Goal: Task Accomplishment & Management: Use online tool/utility

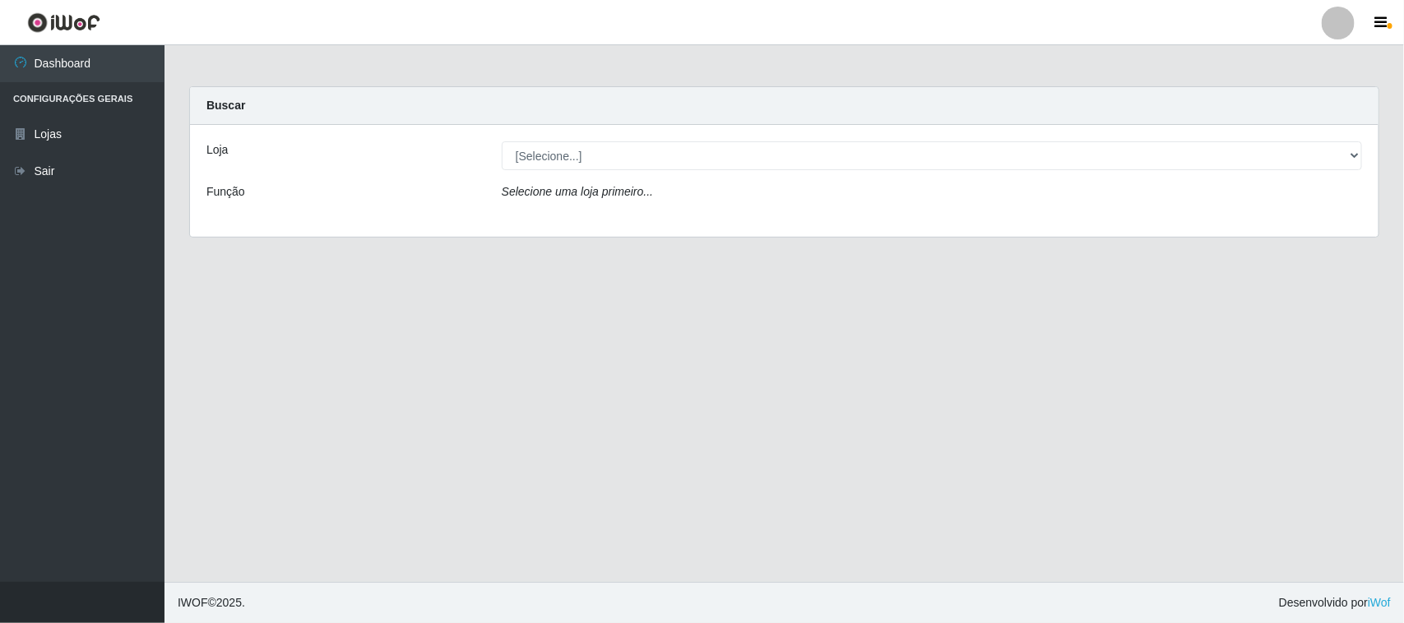
select select "515"
click at [502, 141] on select "[Selecione...] Hiper Queiroz - [GEOGRAPHIC_DATA][PERSON_NAME]" at bounding box center [932, 155] width 860 height 29
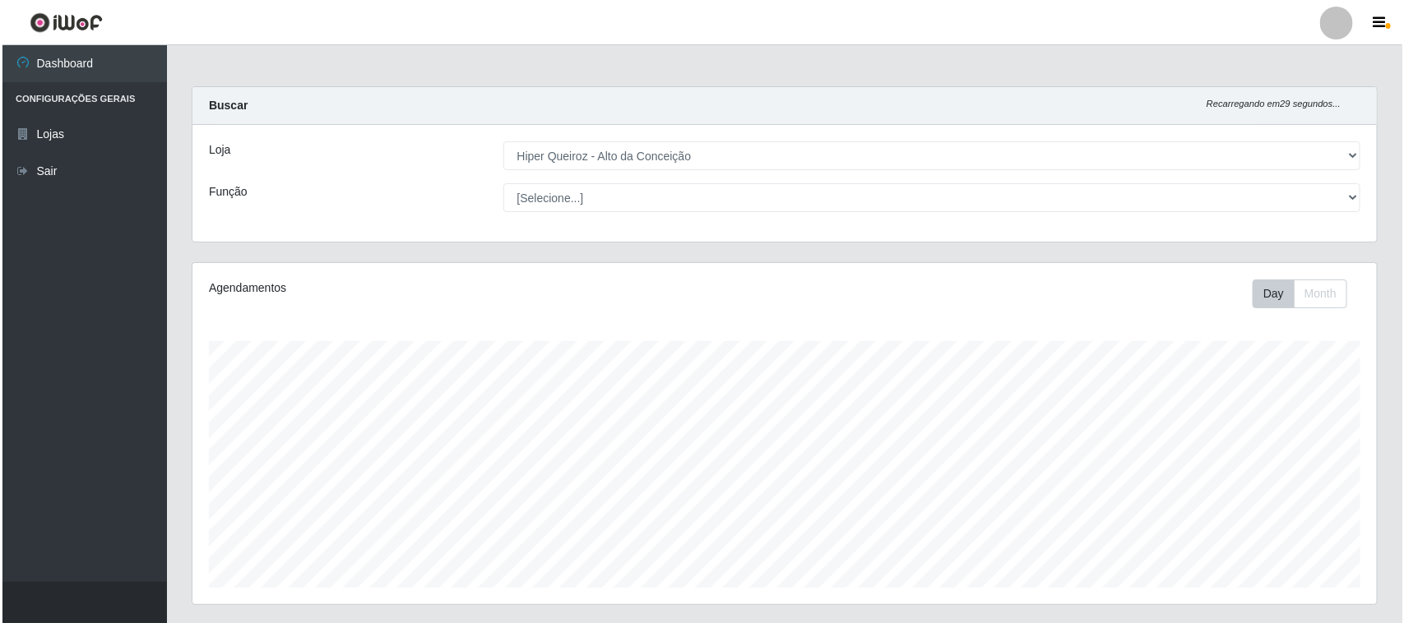
scroll to position [323, 0]
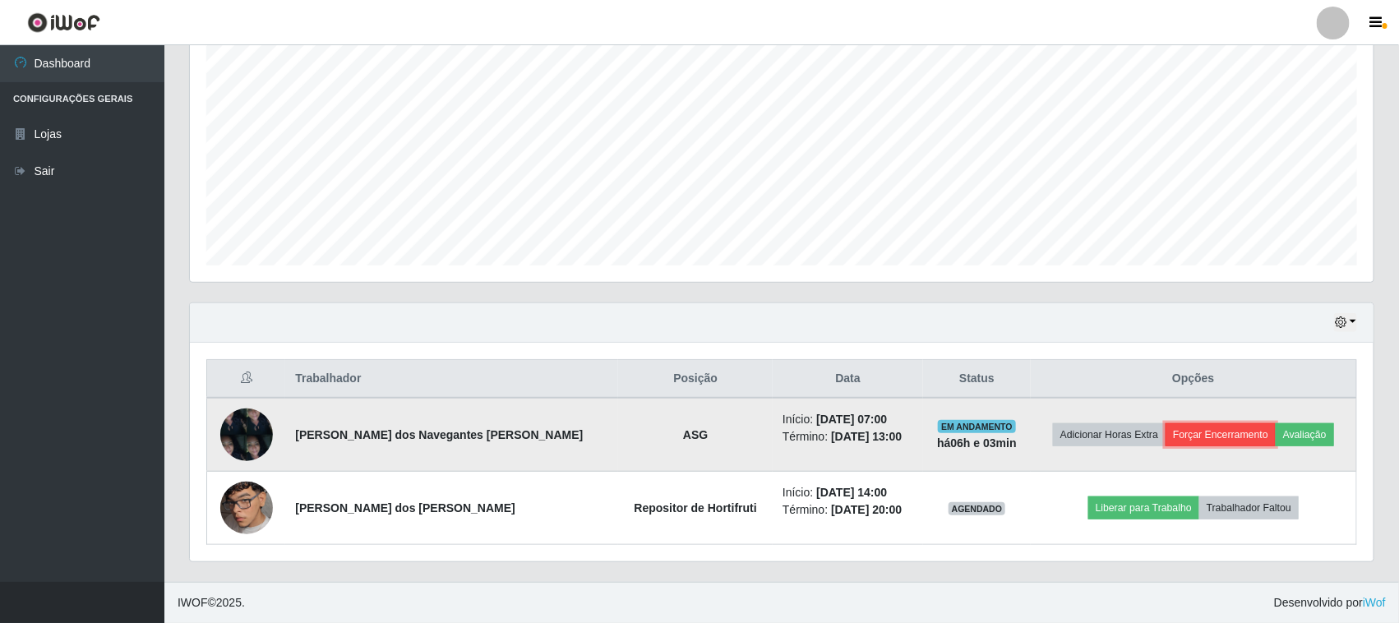
click at [1197, 436] on button "Forçar Encerramento" at bounding box center [1221, 434] width 110 height 23
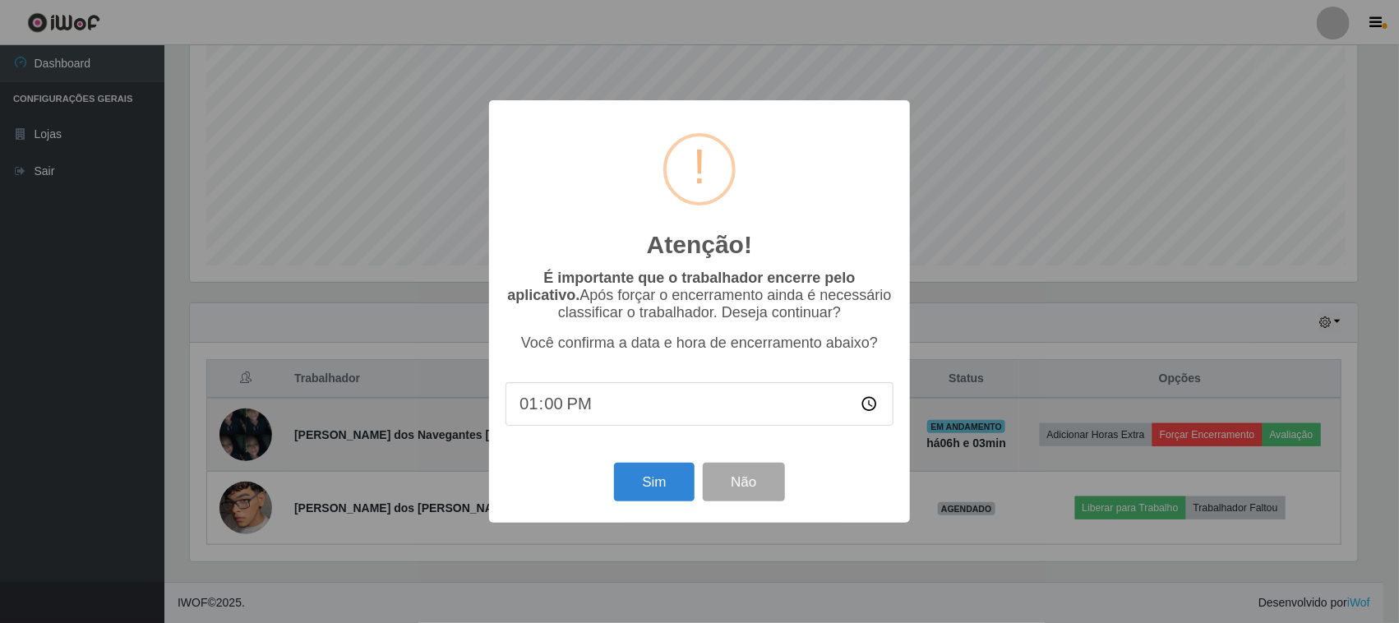
scroll to position [342, 1173]
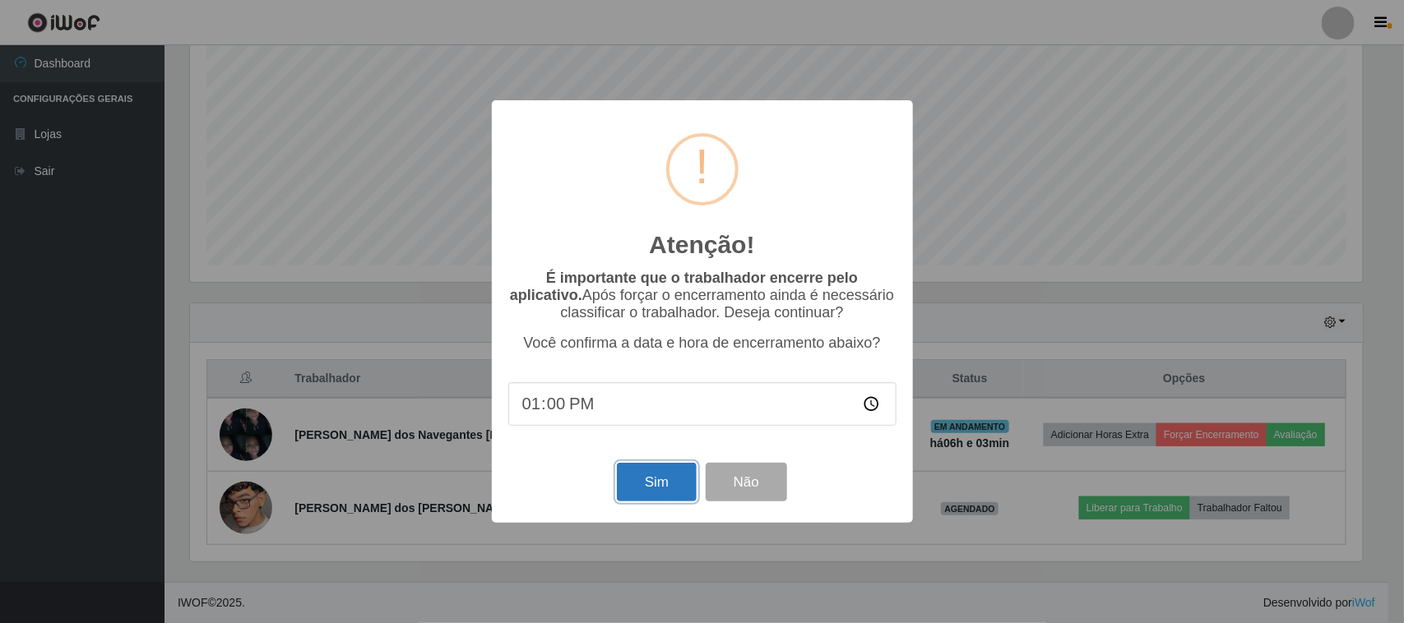
click at [650, 502] on button "Sim" at bounding box center [657, 482] width 80 height 39
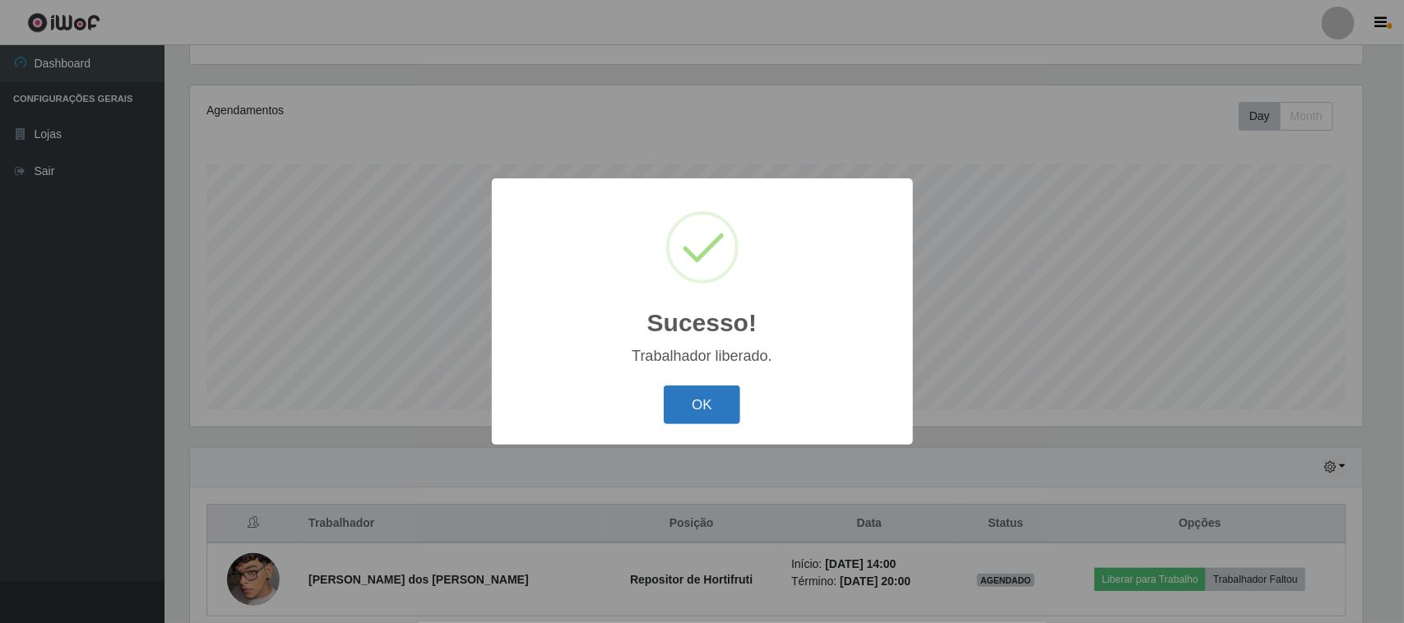
click at [689, 409] on button "OK" at bounding box center [702, 405] width 76 height 39
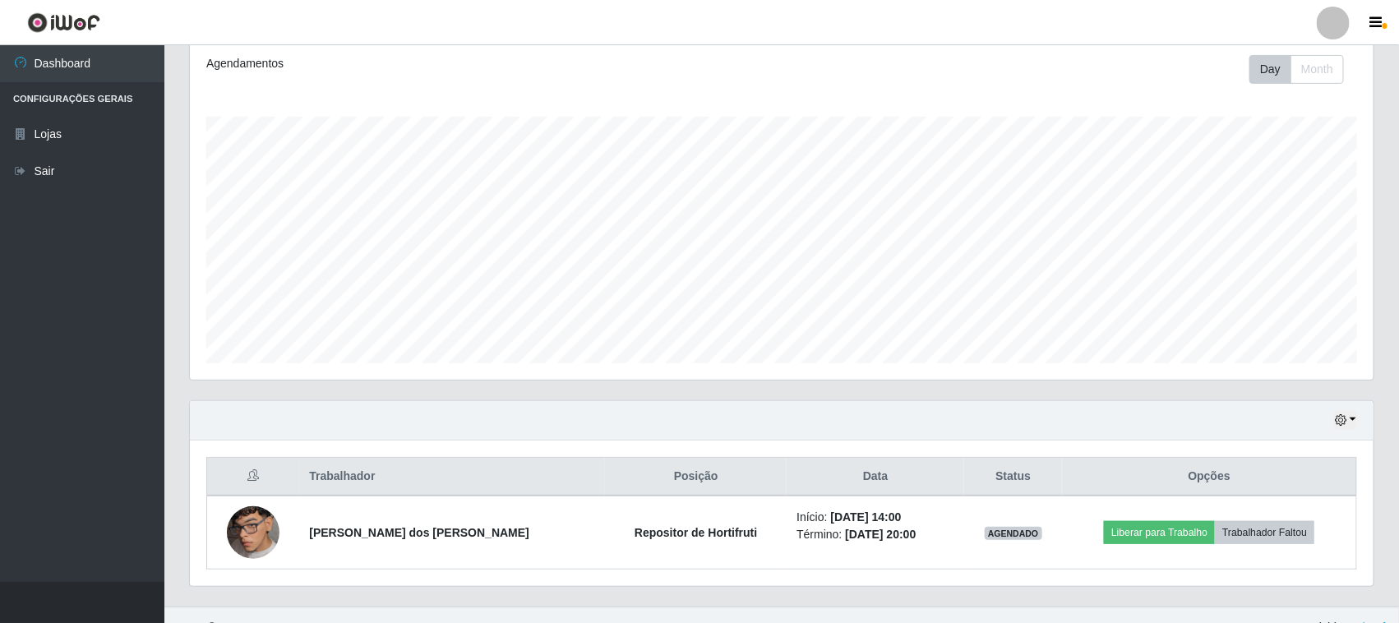
scroll to position [251, 0]
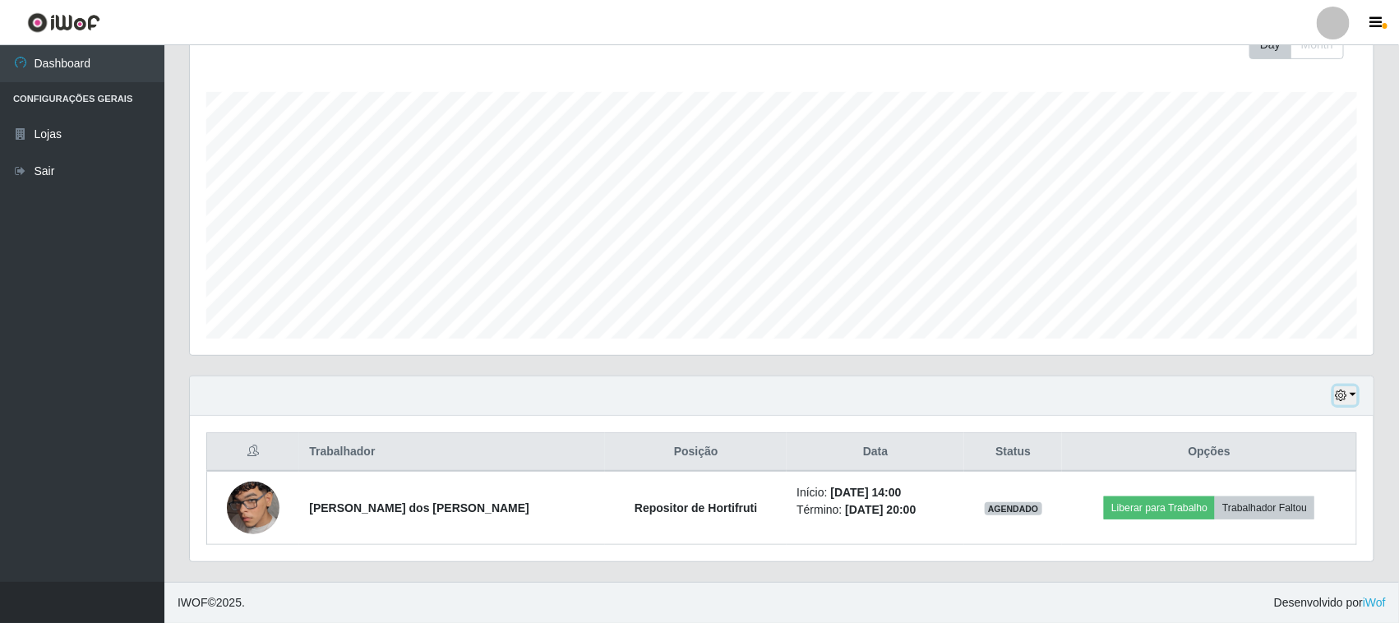
click at [1344, 393] on icon "button" at bounding box center [1341, 396] width 12 height 12
click at [1276, 307] on button "3 dias" at bounding box center [1291, 299] width 130 height 35
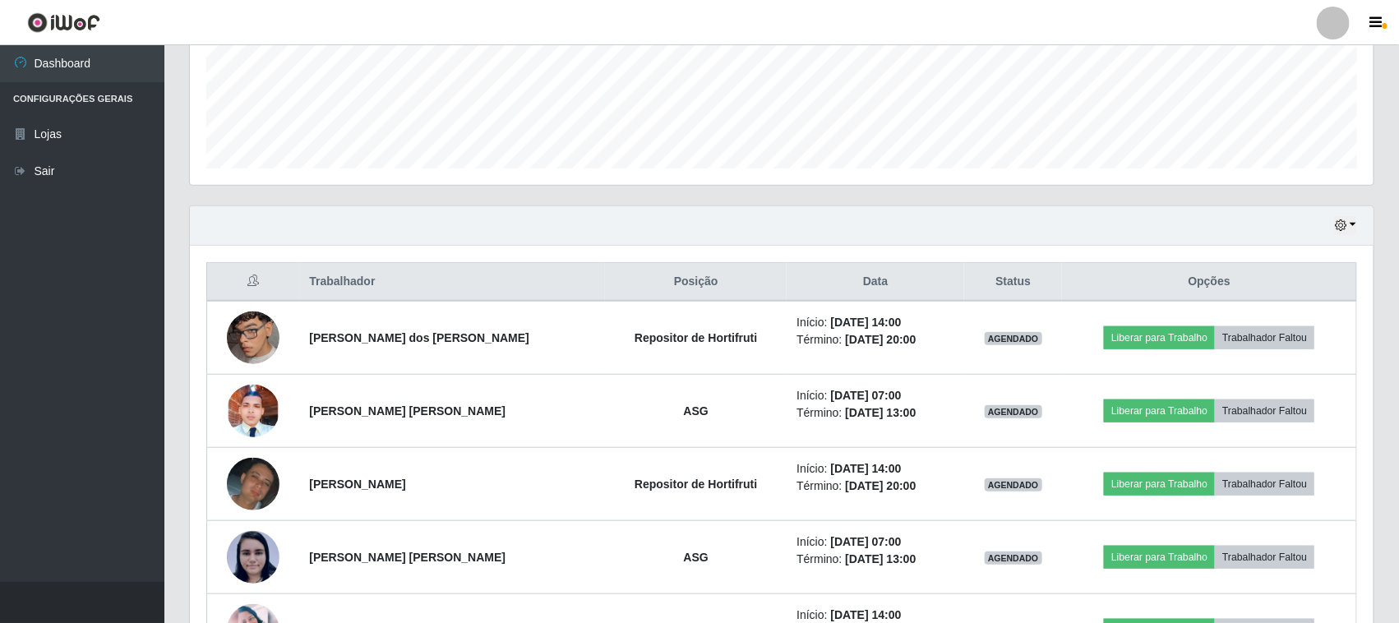
scroll to position [382, 0]
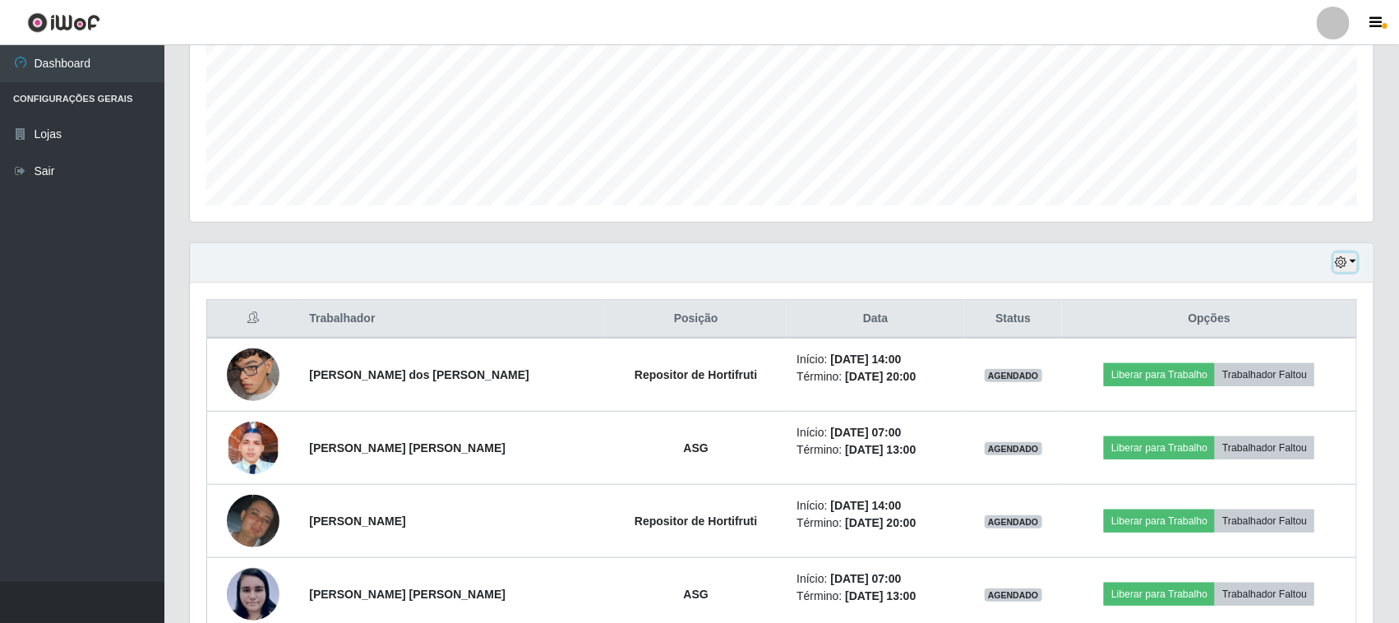
click at [1345, 268] on icon "button" at bounding box center [1341, 263] width 12 height 12
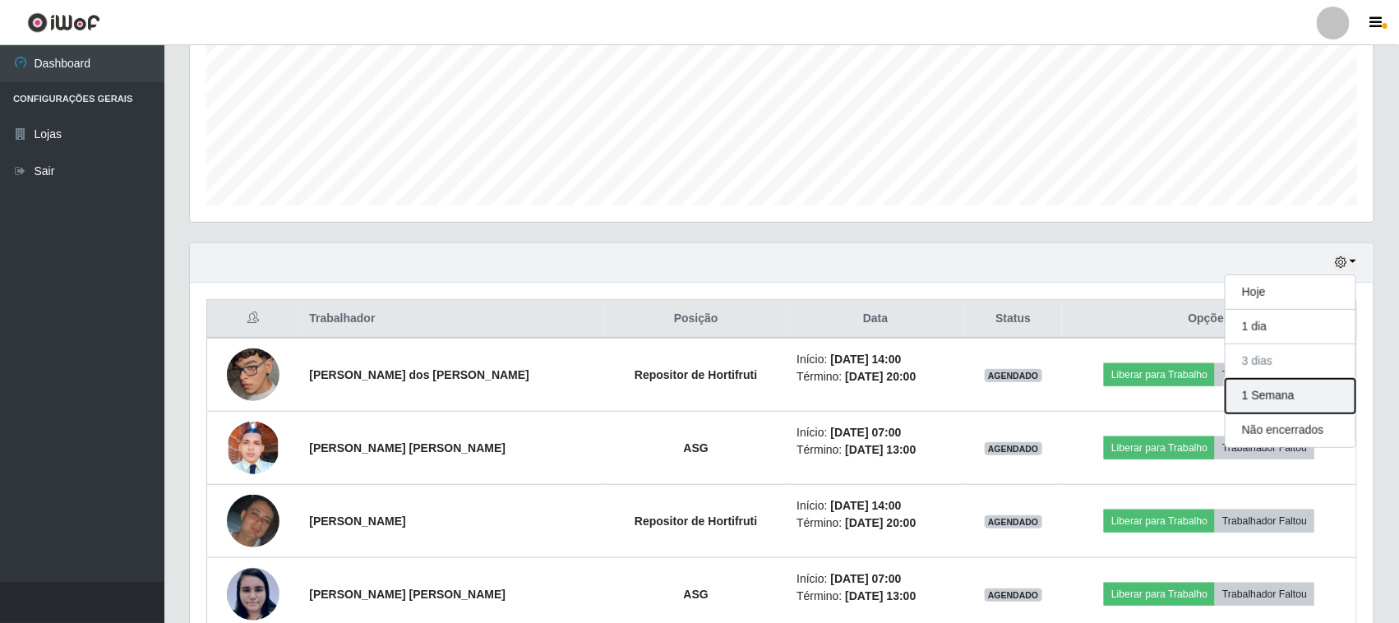
click at [1279, 396] on button "1 Semana" at bounding box center [1291, 396] width 130 height 35
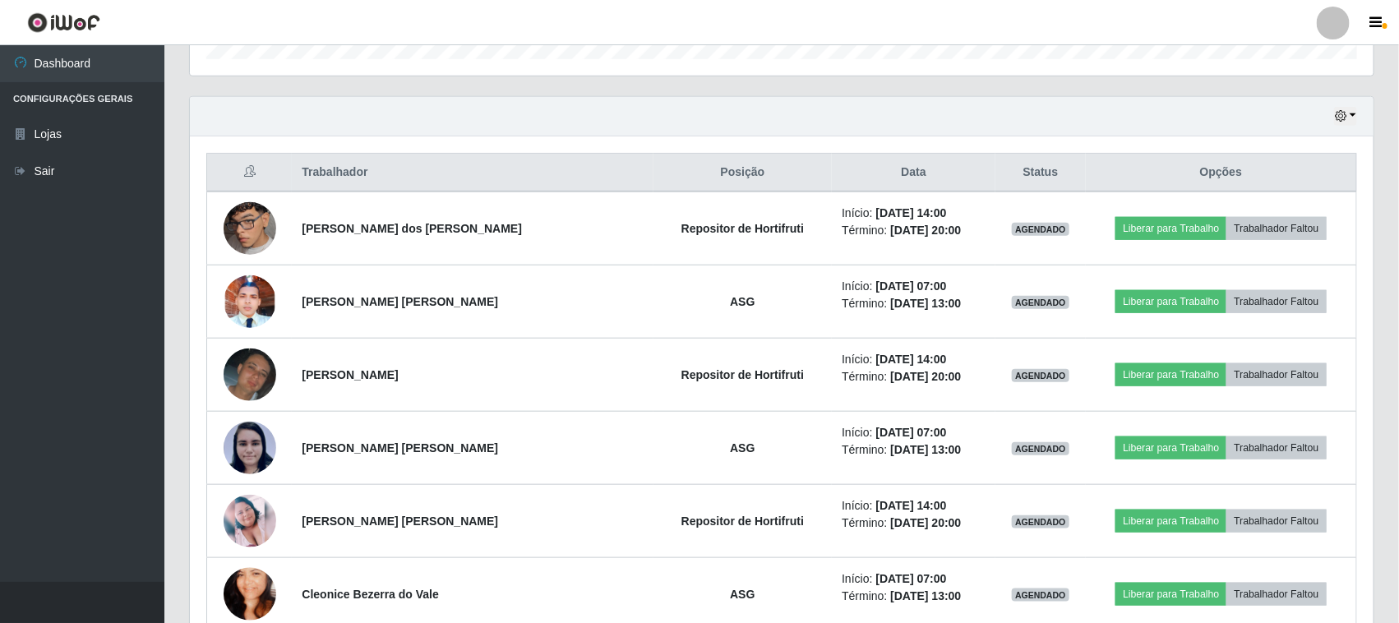
scroll to position [426, 0]
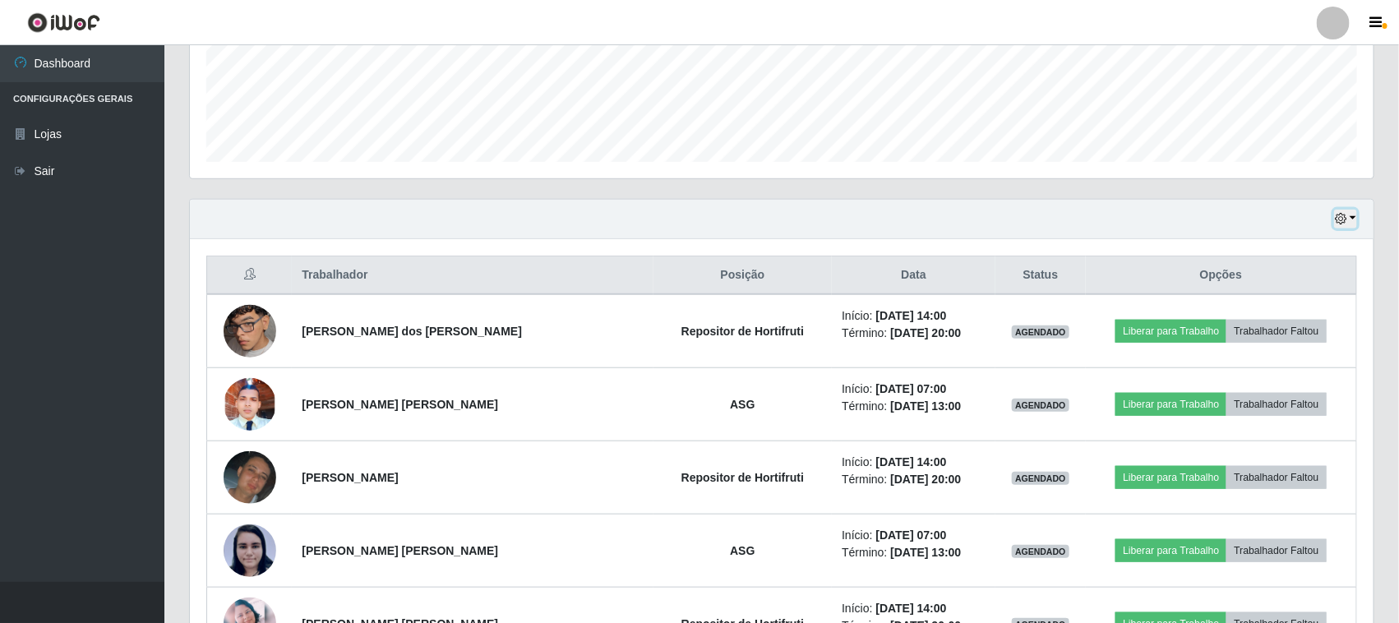
click at [1349, 222] on button "button" at bounding box center [1346, 219] width 23 height 19
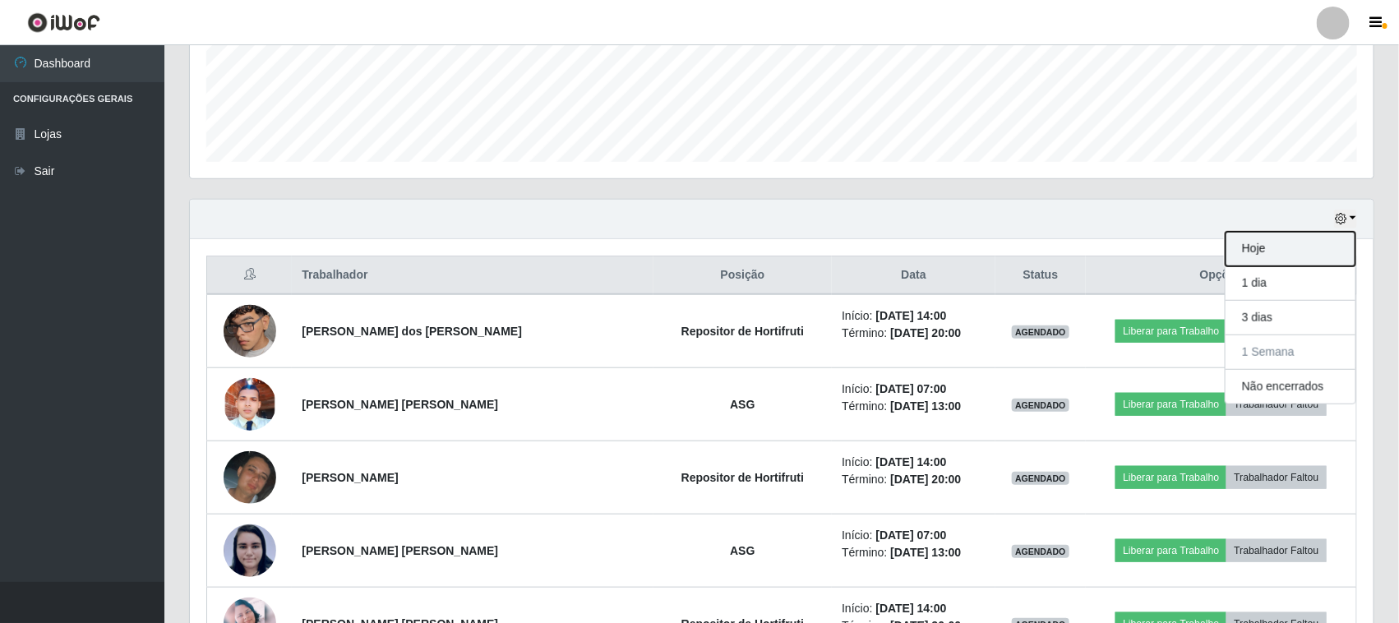
click at [1271, 244] on button "Hoje" at bounding box center [1291, 249] width 130 height 35
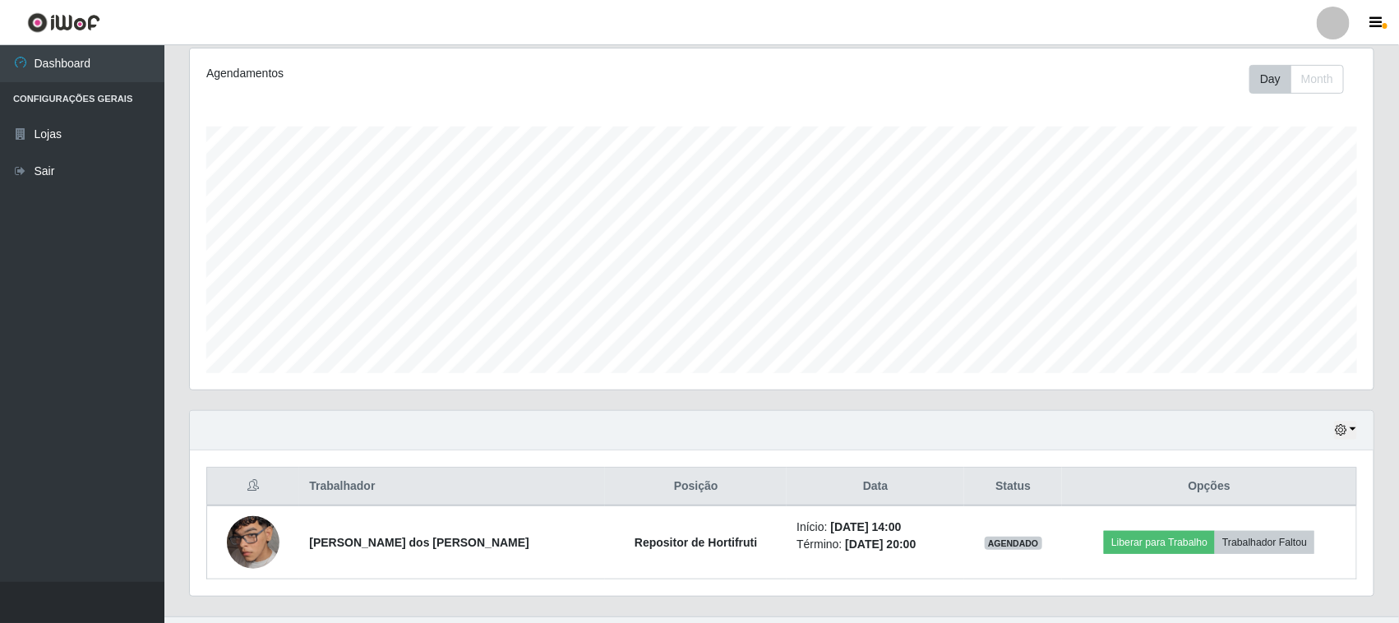
scroll to position [251, 0]
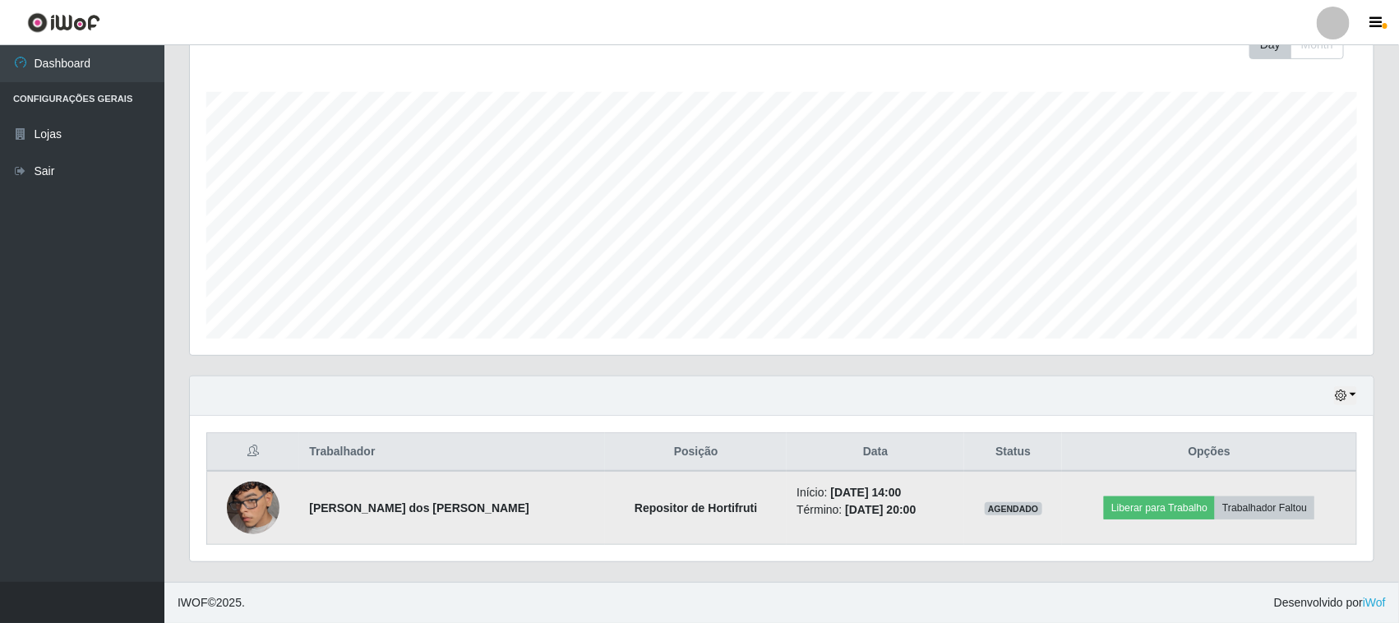
click at [260, 497] on img at bounding box center [253, 508] width 53 height 94
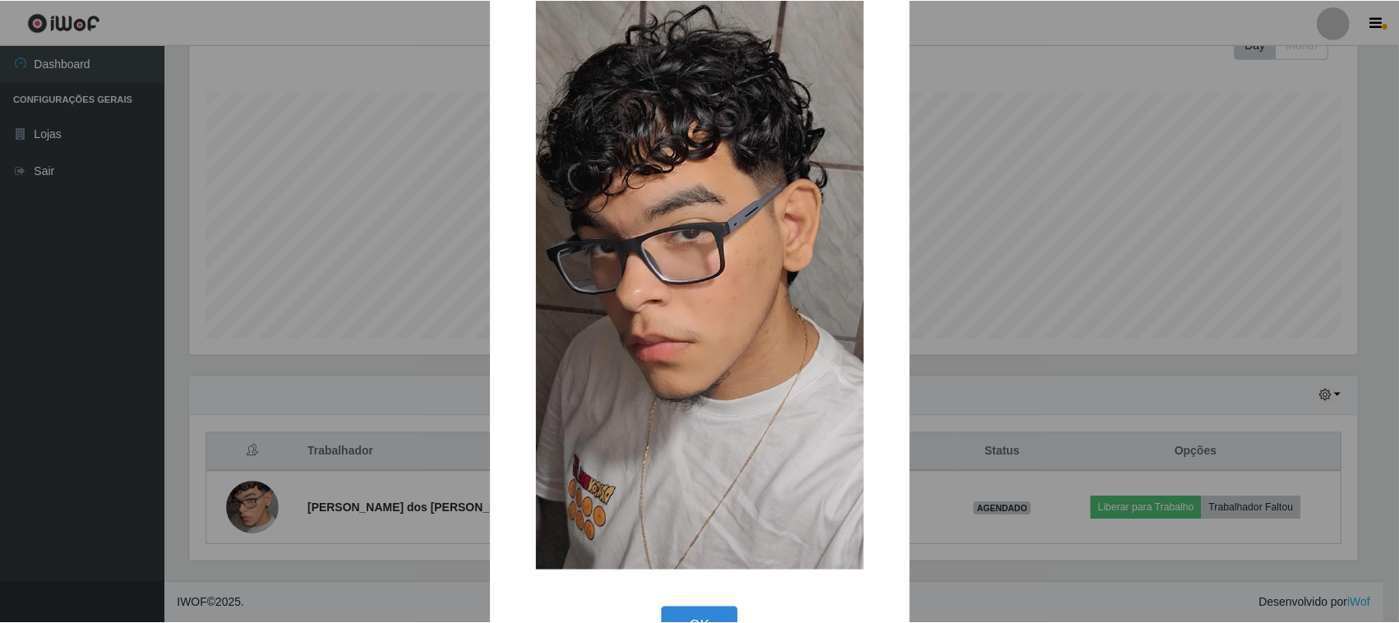
scroll to position [104, 0]
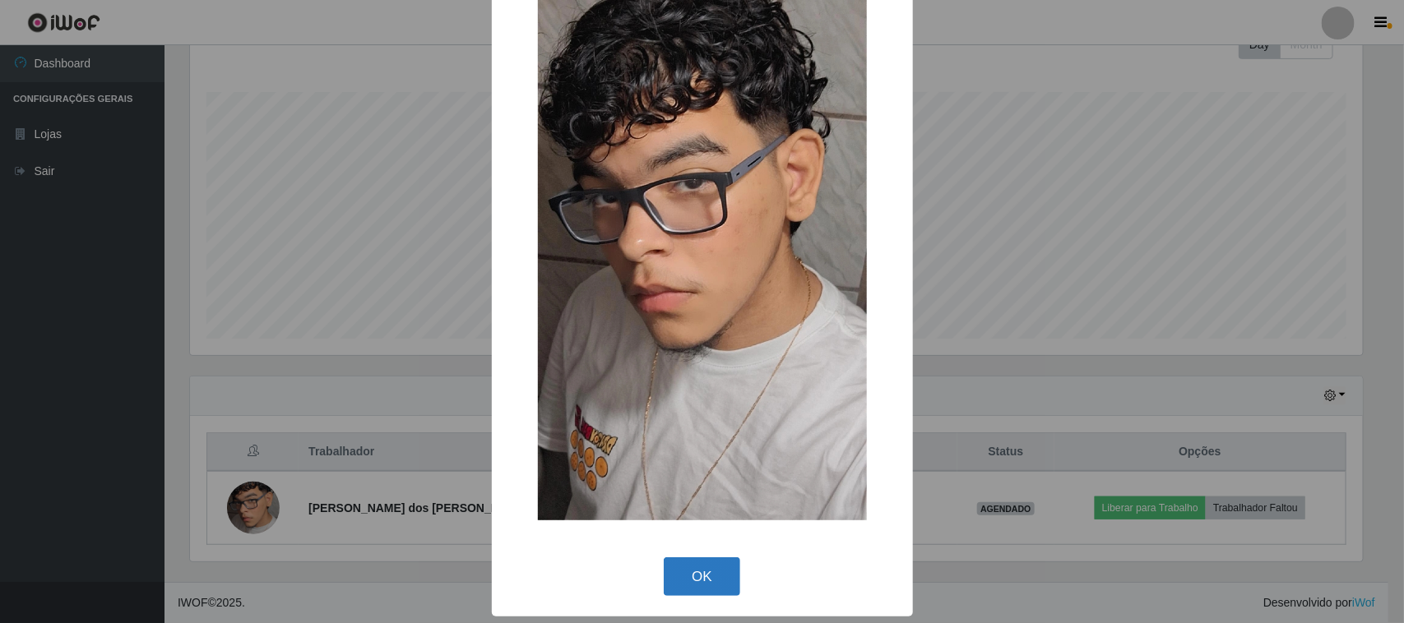
click at [683, 577] on button "OK" at bounding box center [702, 576] width 76 height 39
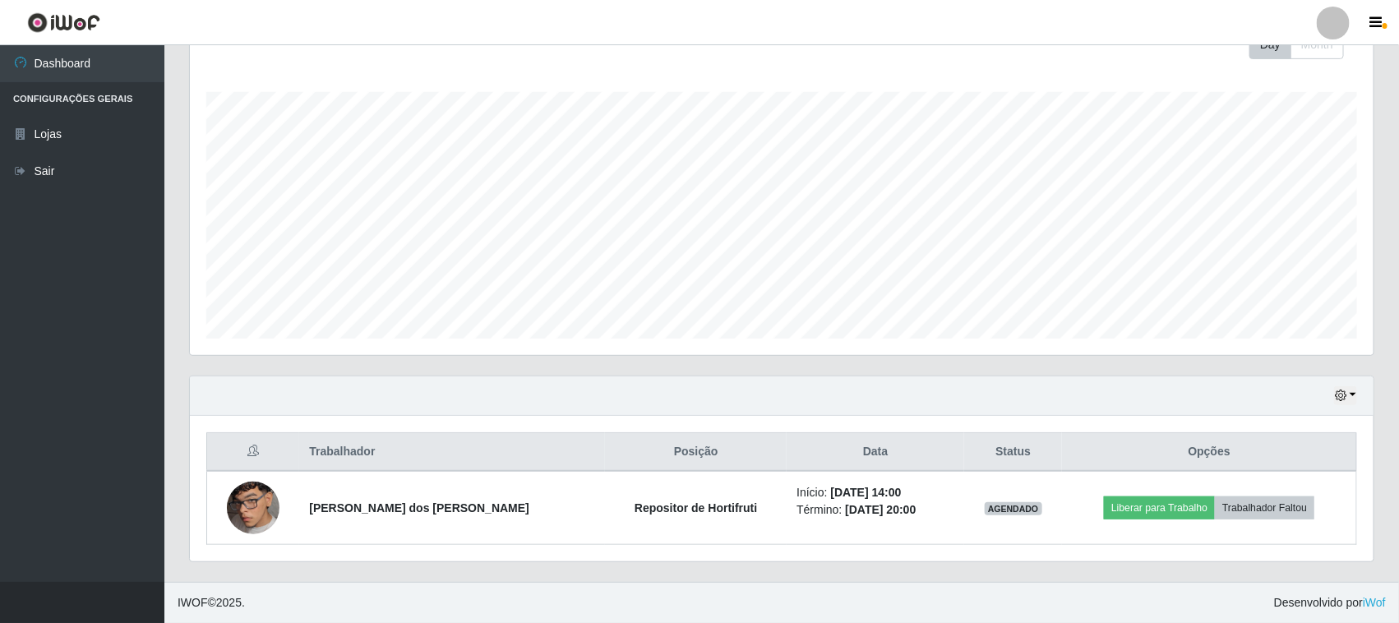
scroll to position [251, 0]
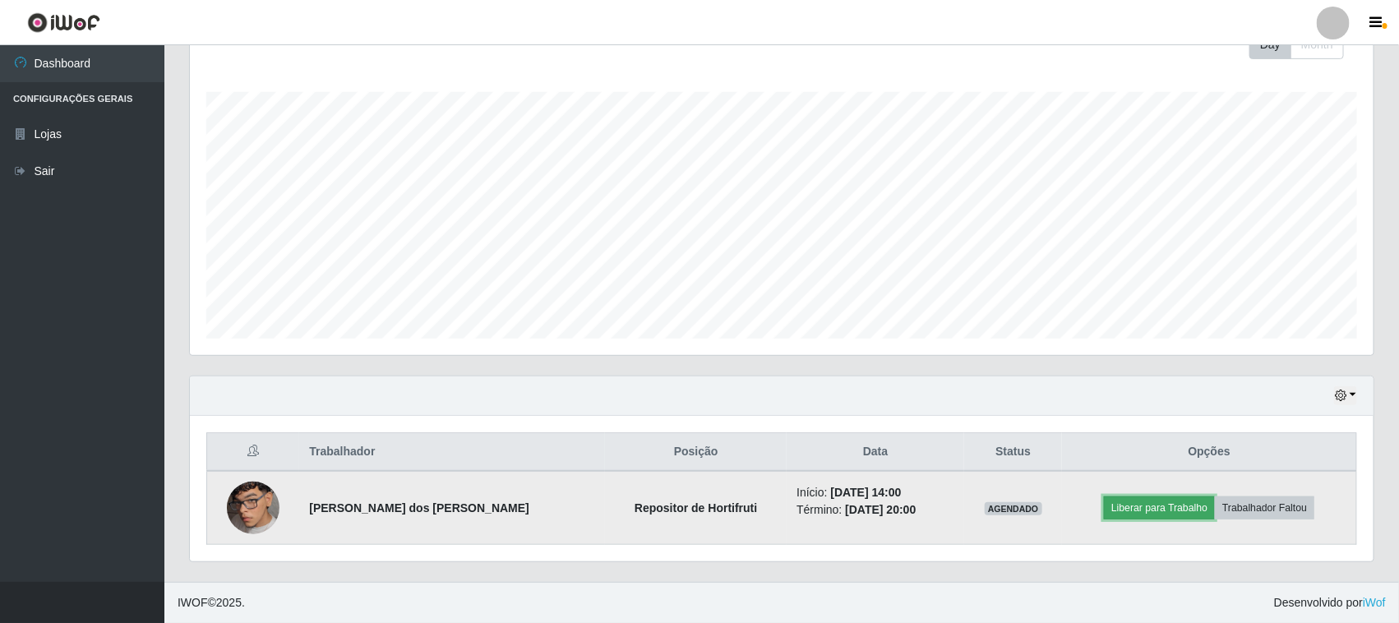
click at [1131, 500] on button "Liberar para Trabalho" at bounding box center [1159, 508] width 111 height 23
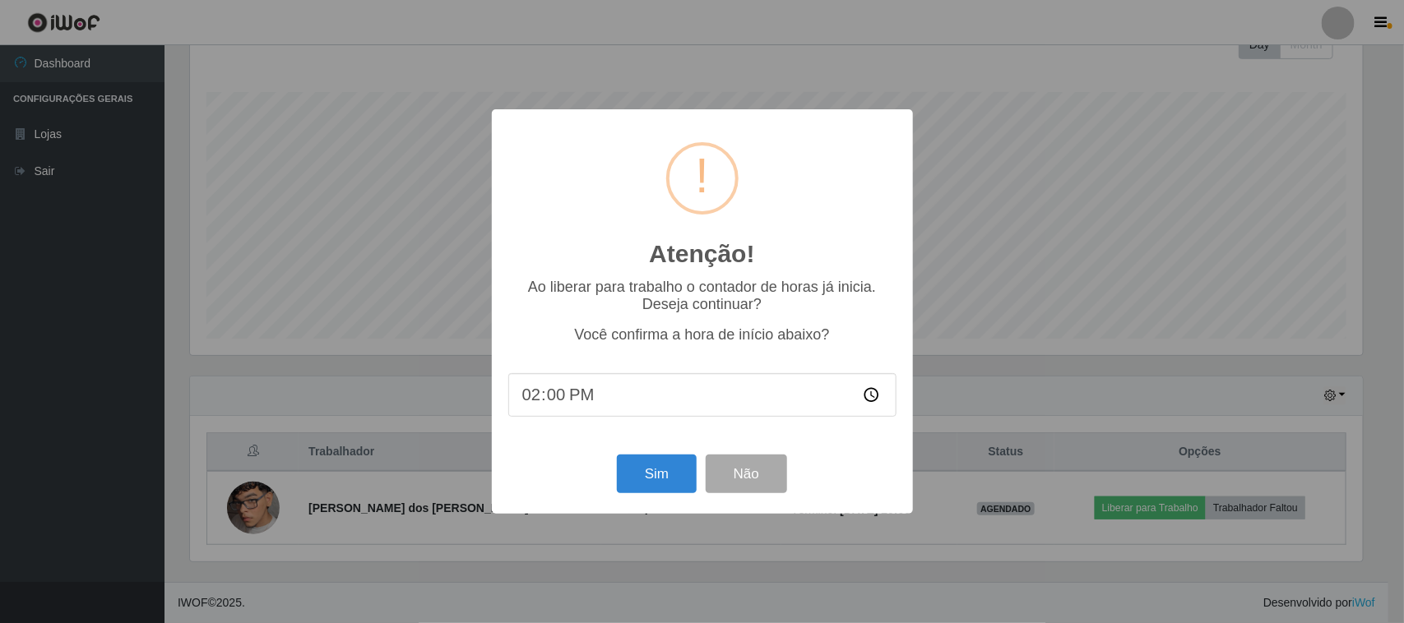
type input "14:07"
click at [655, 459] on button "Sim" at bounding box center [657, 474] width 80 height 39
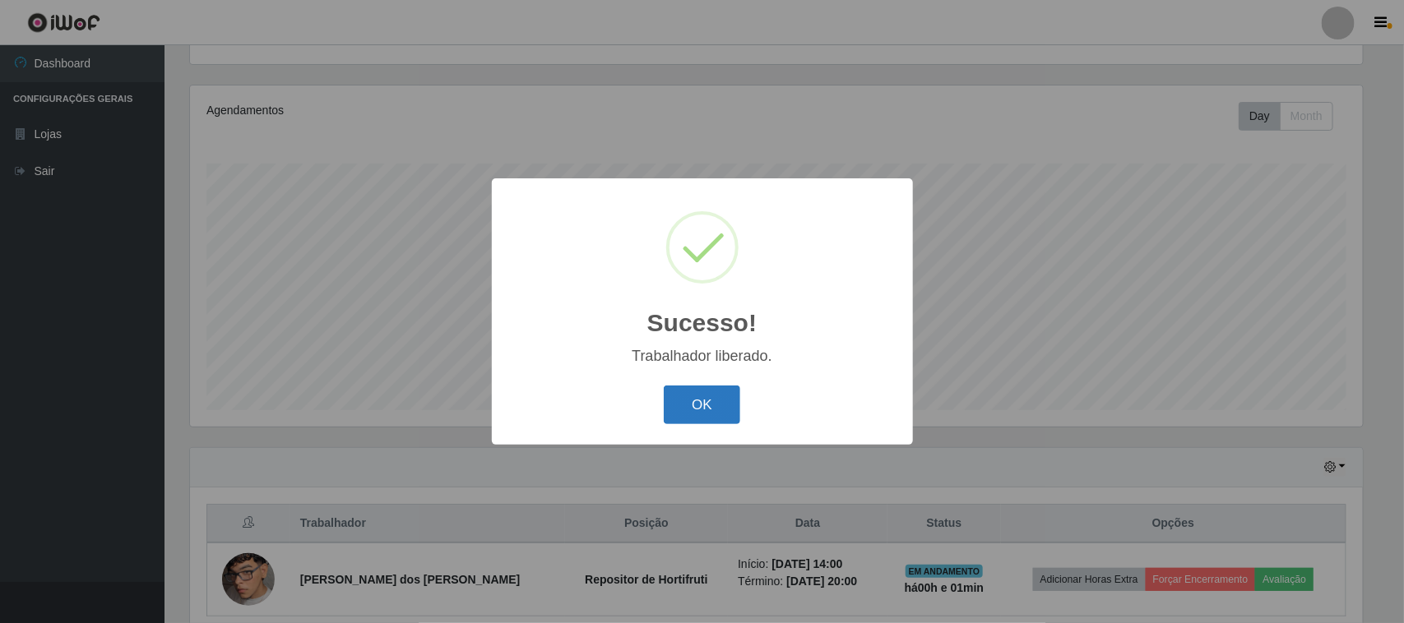
click at [692, 412] on button "OK" at bounding box center [702, 405] width 76 height 39
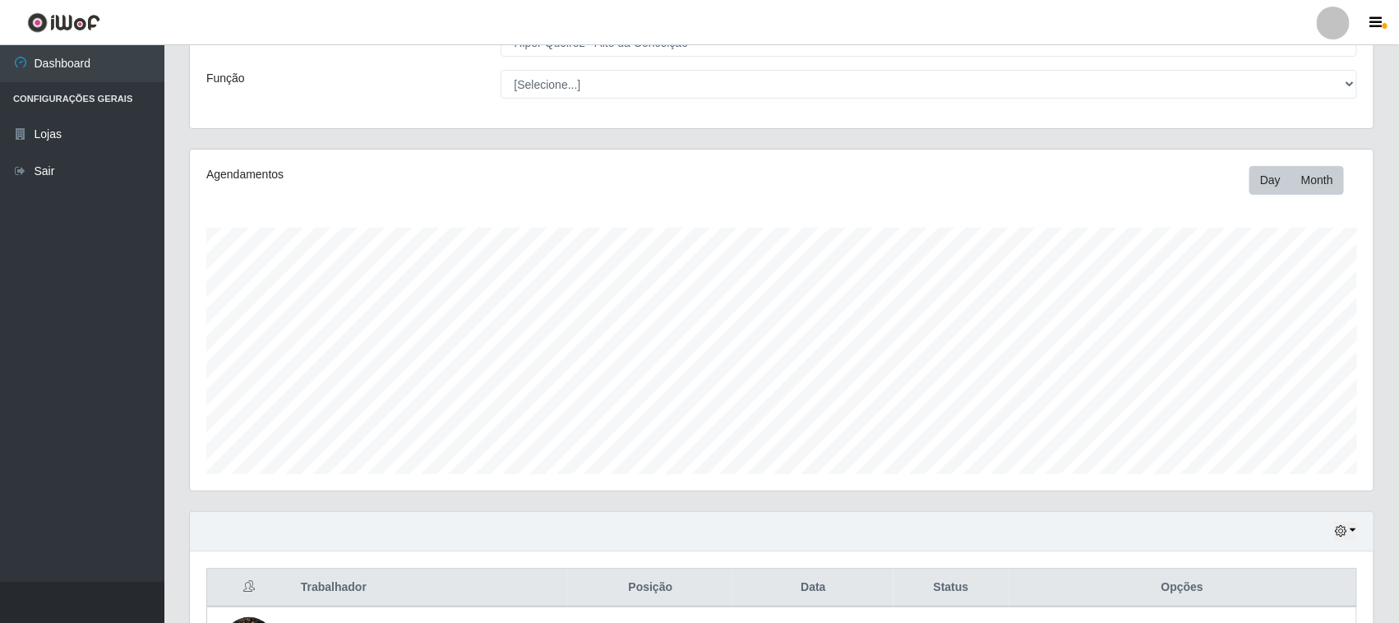
scroll to position [251, 0]
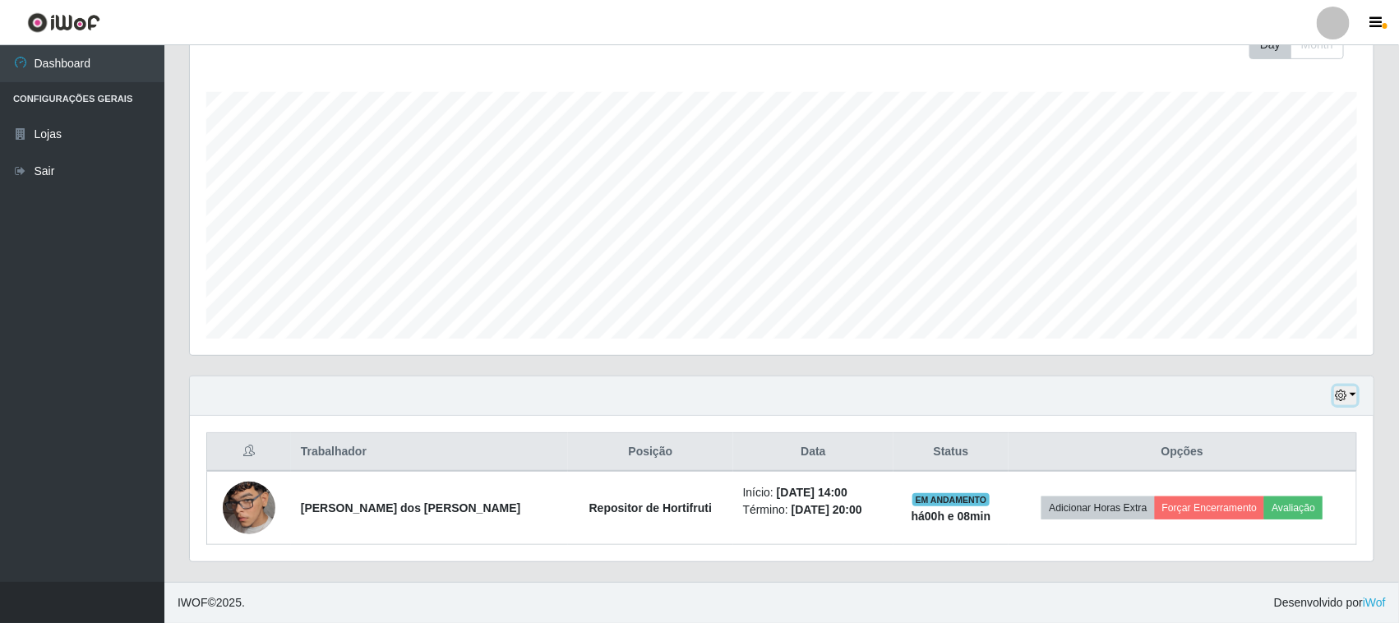
click at [1353, 391] on button "button" at bounding box center [1346, 395] width 23 height 19
click at [1265, 294] on button "3 dias" at bounding box center [1291, 299] width 130 height 35
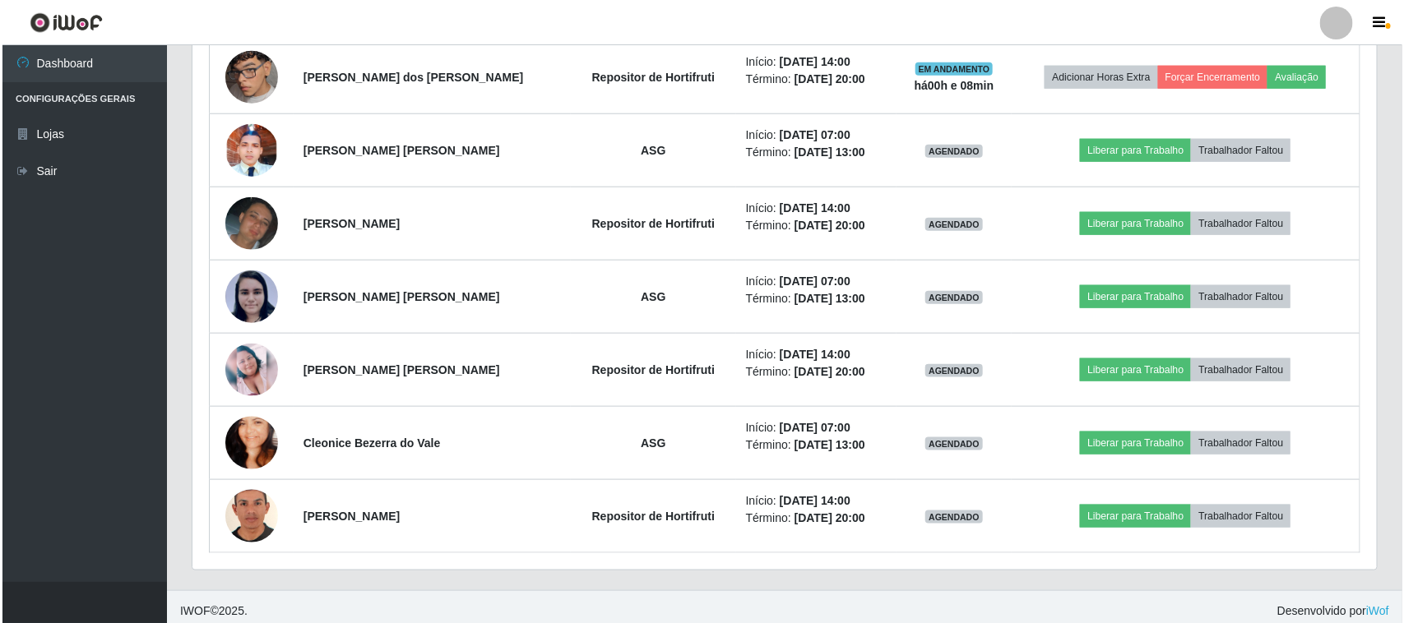
scroll to position [691, 0]
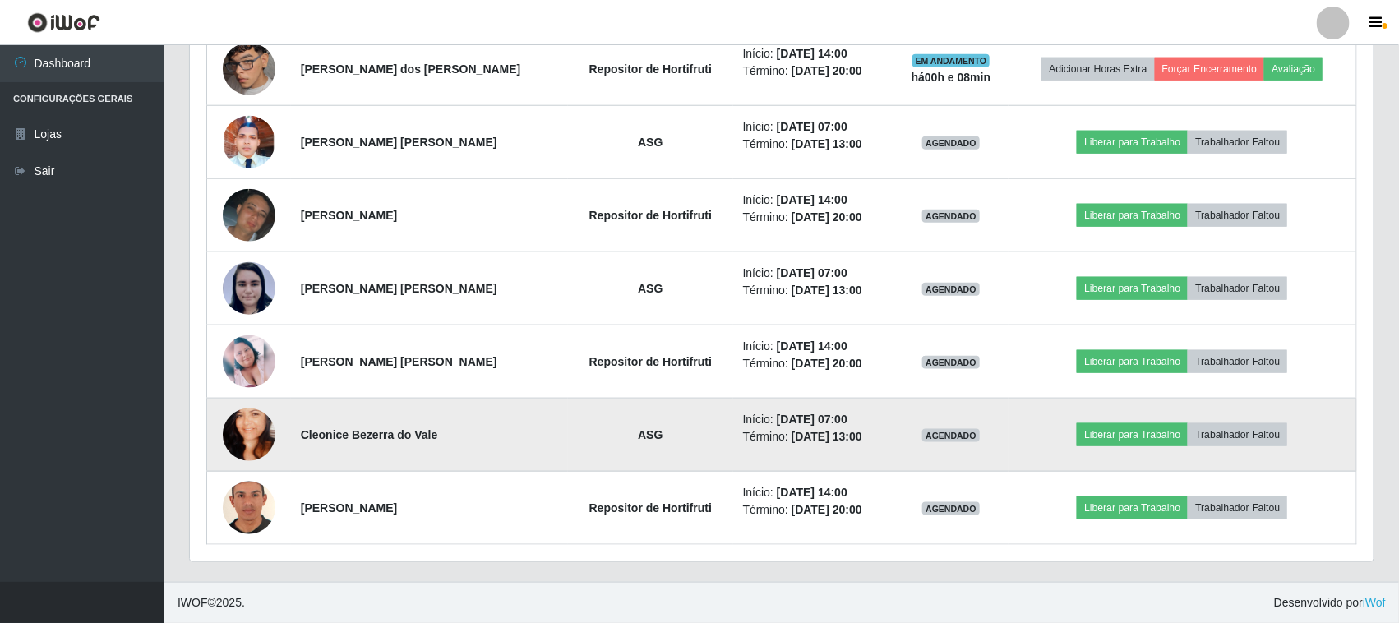
click at [252, 442] on img at bounding box center [249, 435] width 53 height 94
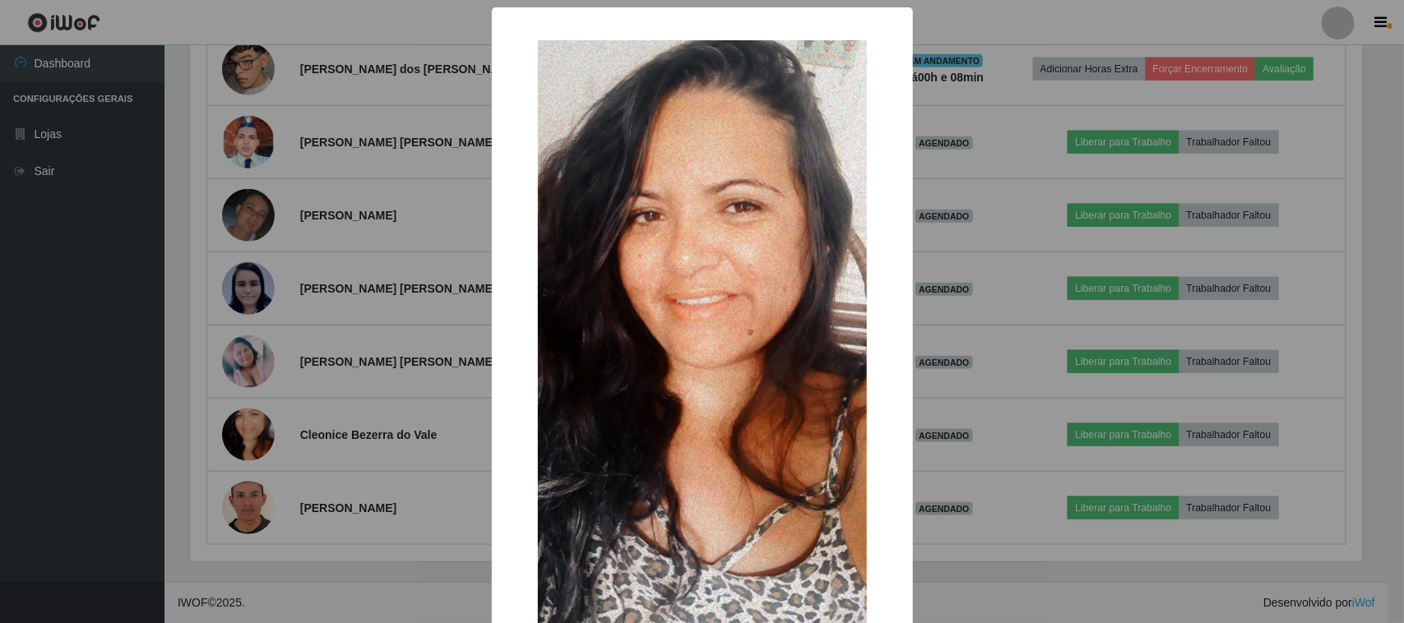
click at [333, 387] on div "× OK Cancel" at bounding box center [702, 311] width 1404 height 623
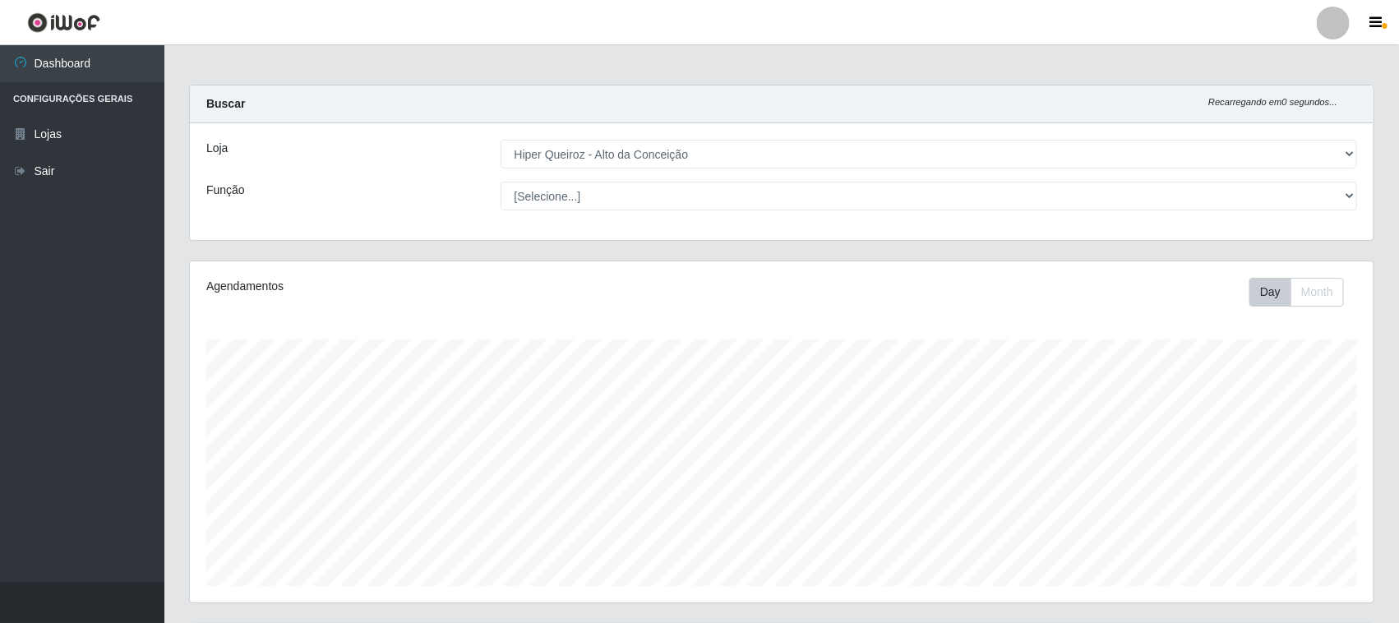
scroll to position [0, 0]
